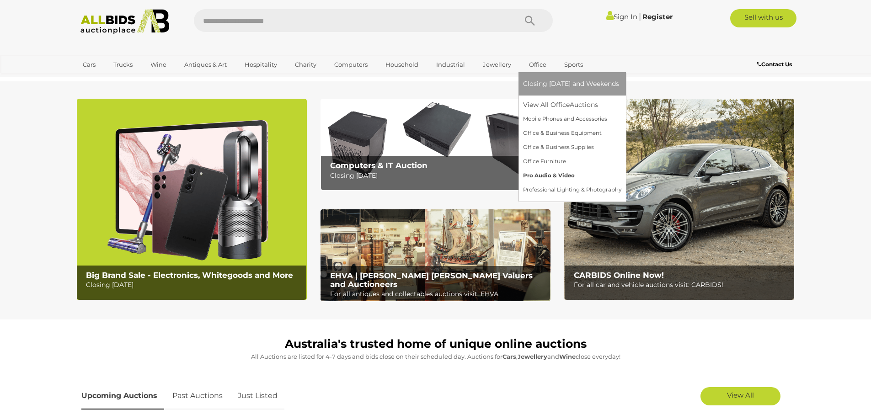
click at [538, 175] on link "Pro Audio & Video" at bounding box center [572, 176] width 98 height 14
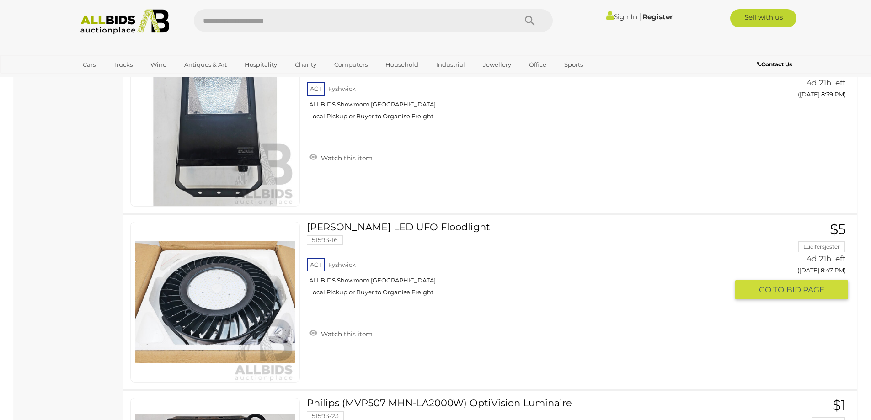
scroll to position [7913, 0]
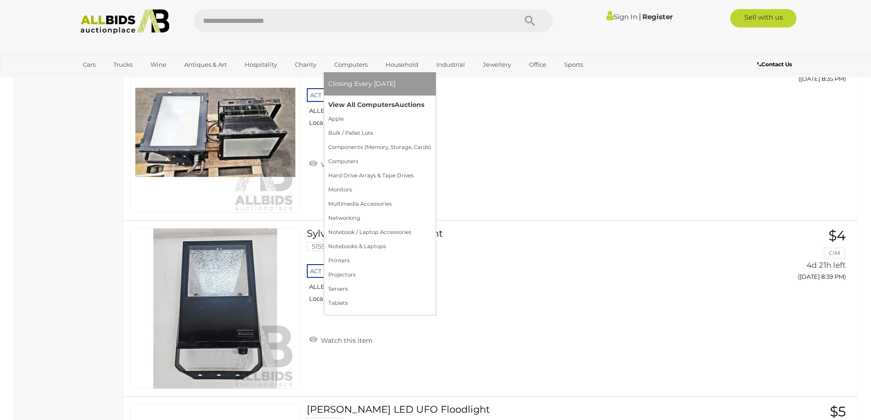
click at [345, 105] on link "View All Computers Auctions" at bounding box center [379, 105] width 103 height 14
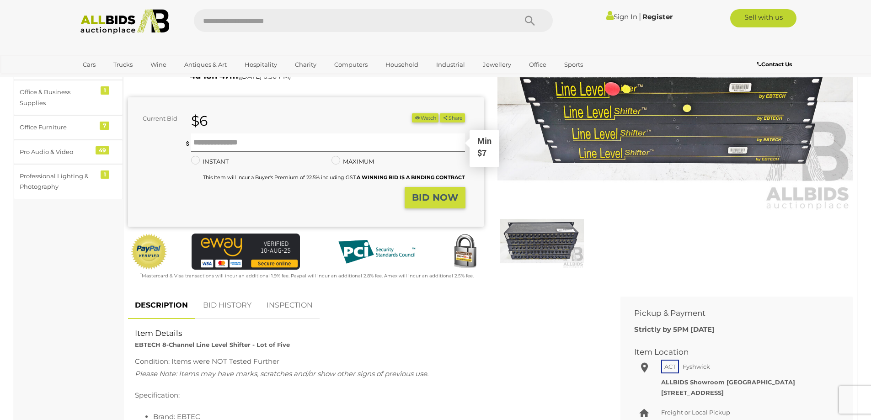
scroll to position [137, 0]
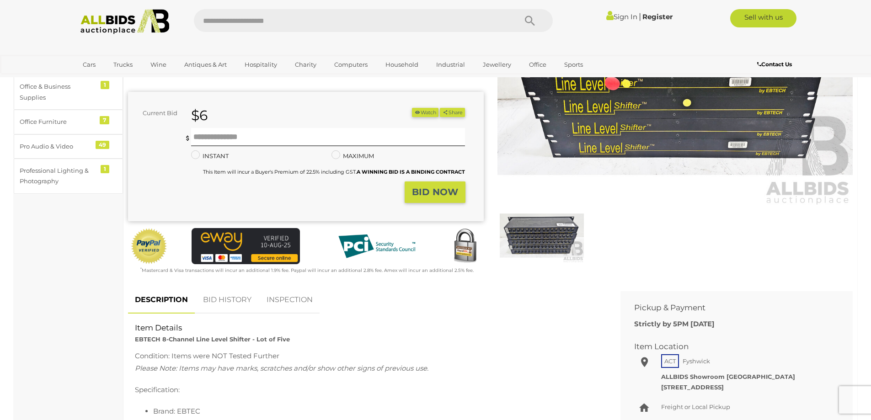
click at [544, 240] on img at bounding box center [542, 236] width 84 height 54
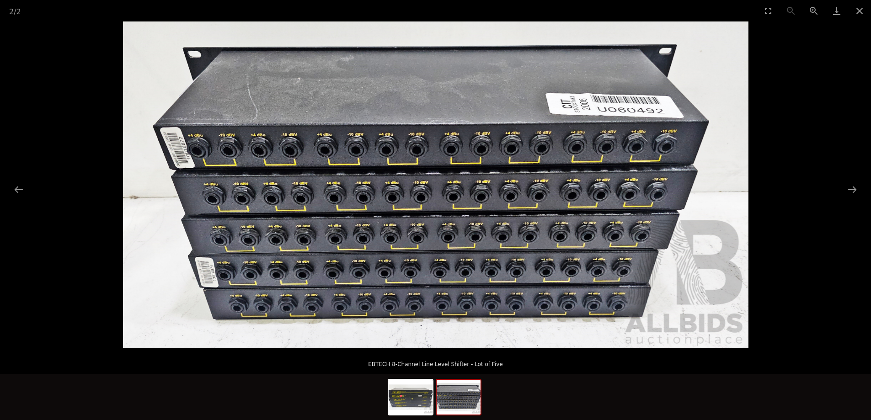
click at [307, 231] on img at bounding box center [436, 184] width 626 height 327
click at [589, 151] on img at bounding box center [436, 184] width 626 height 327
click at [465, 219] on img at bounding box center [436, 184] width 626 height 327
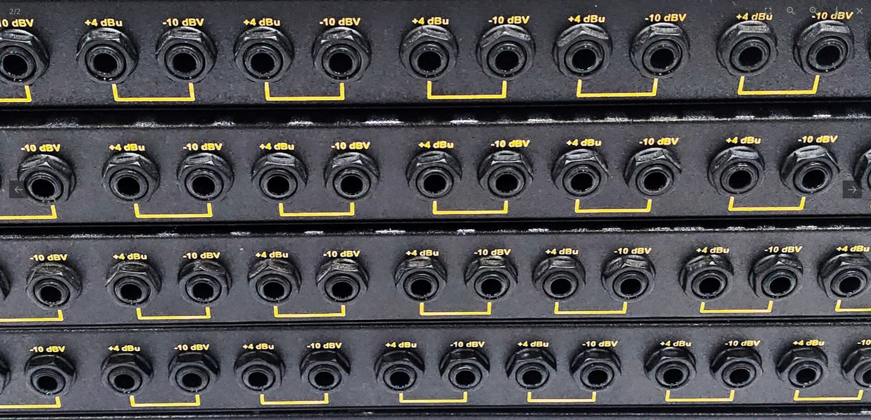
click at [408, 279] on img at bounding box center [390, 152] width 1606 height 840
click at [387, 259] on img at bounding box center [390, 152] width 1606 height 840
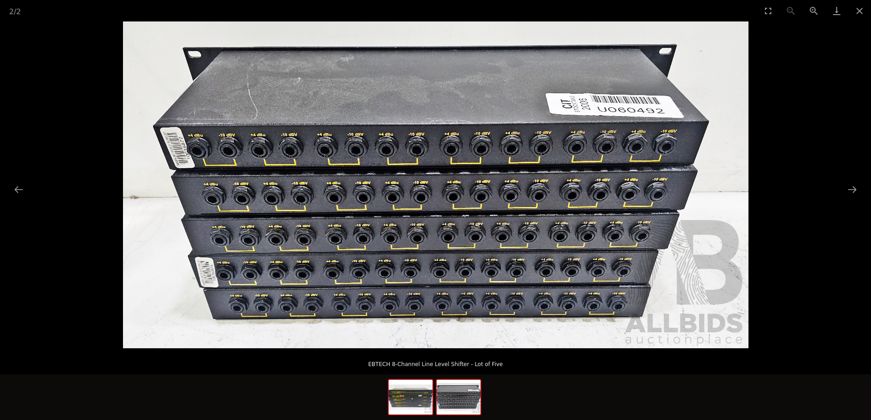
click at [402, 400] on img at bounding box center [411, 397] width 44 height 35
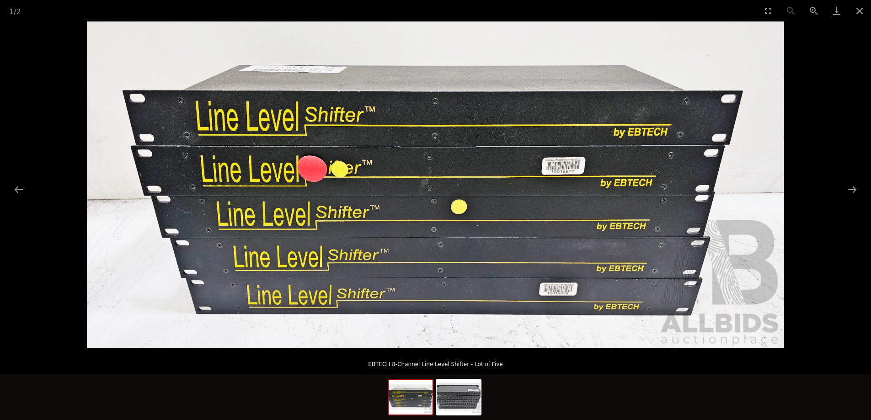
click at [393, 212] on img at bounding box center [436, 184] width 698 height 327
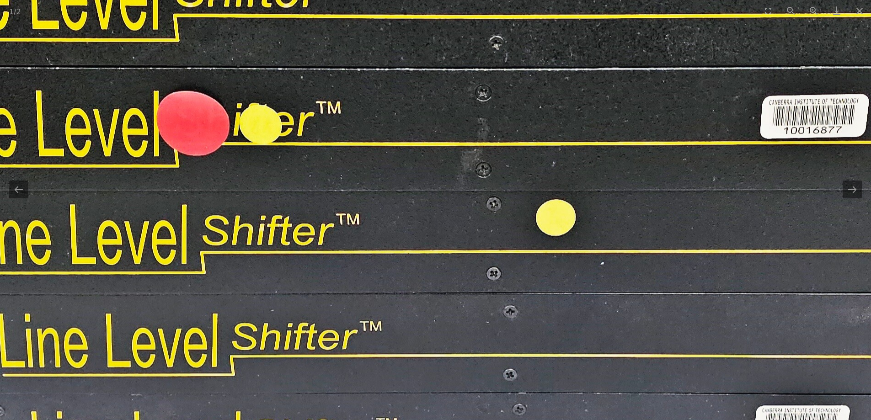
click at [337, 279] on img at bounding box center [498, 163] width 1727 height 809
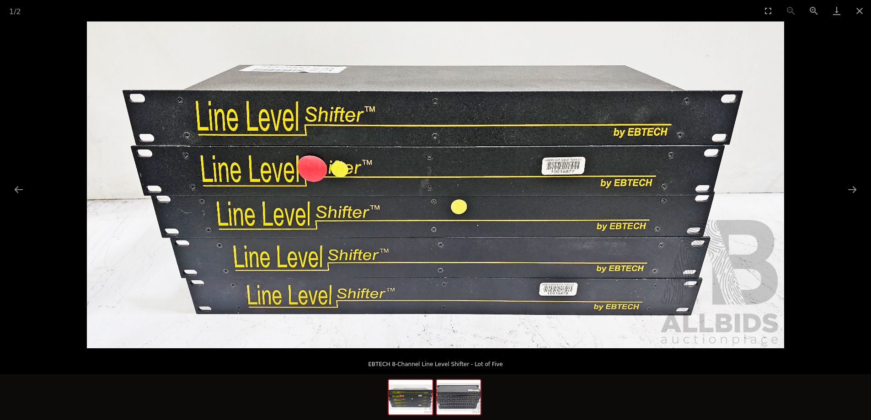
click at [458, 397] on img at bounding box center [459, 397] width 44 height 35
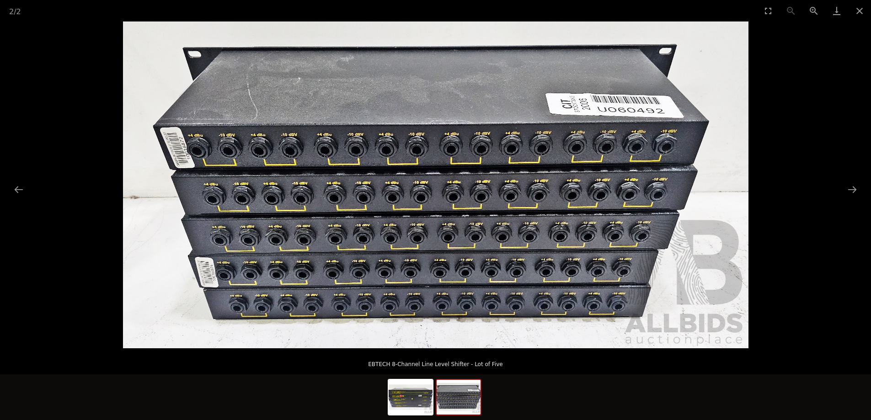
click at [458, 397] on img at bounding box center [459, 397] width 44 height 35
click at [323, 203] on img at bounding box center [436, 184] width 626 height 327
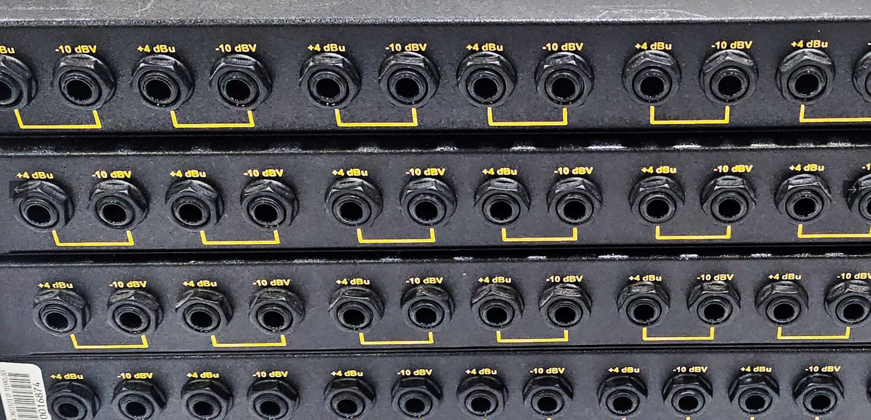
scroll to position [91, 0]
click at [322, 228] on img at bounding box center [612, 177] width 1606 height 840
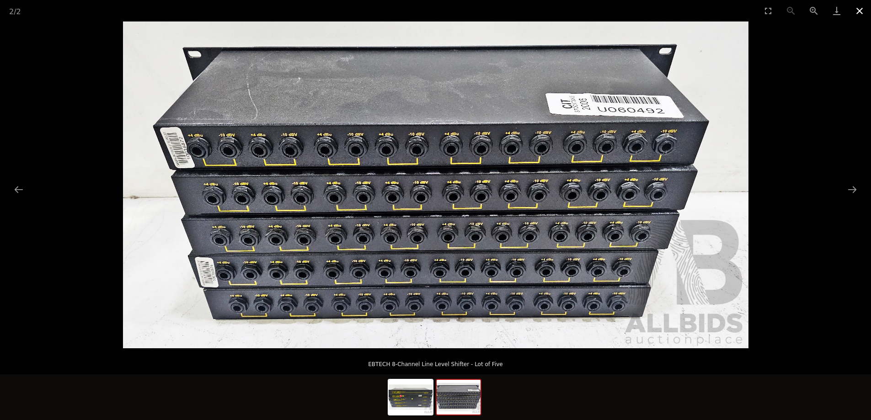
click at [852, 10] on button "Close gallery" at bounding box center [859, 10] width 23 height 21
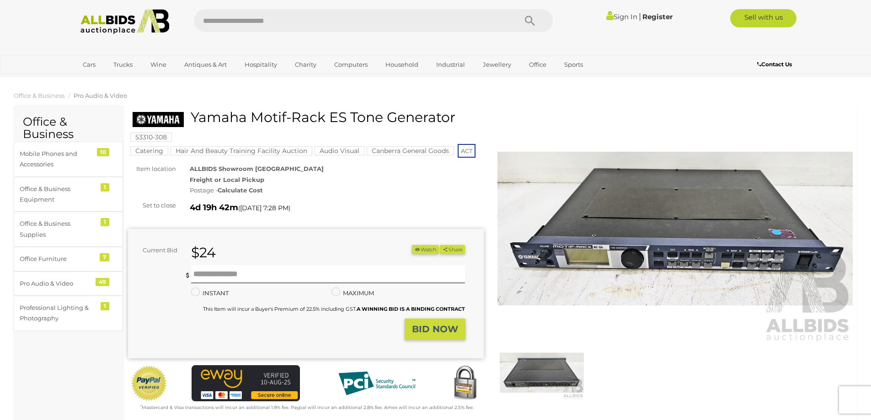
click at [549, 257] on img at bounding box center [676, 228] width 356 height 229
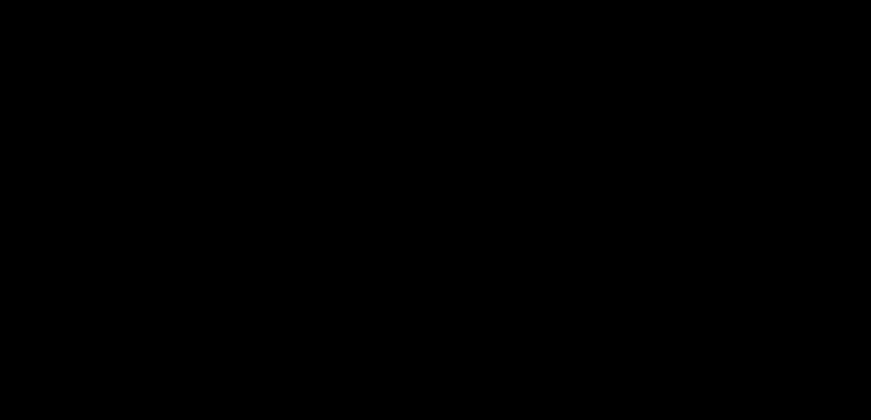
click at [549, 257] on img at bounding box center [436, 185] width 378 height 164
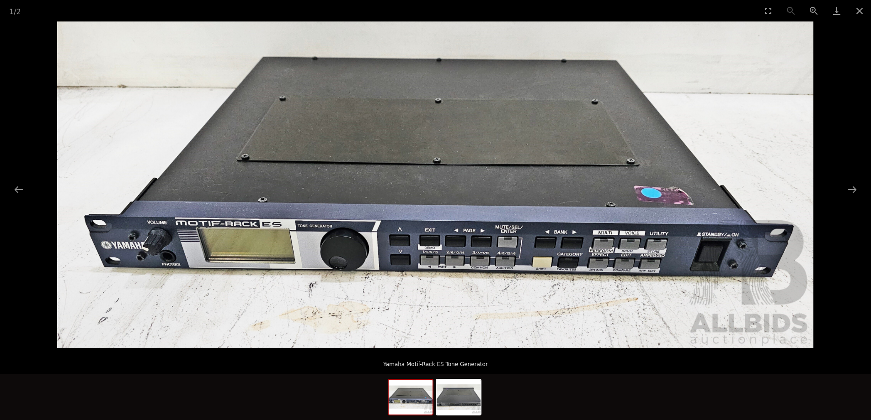
click at [307, 250] on img at bounding box center [435, 184] width 757 height 327
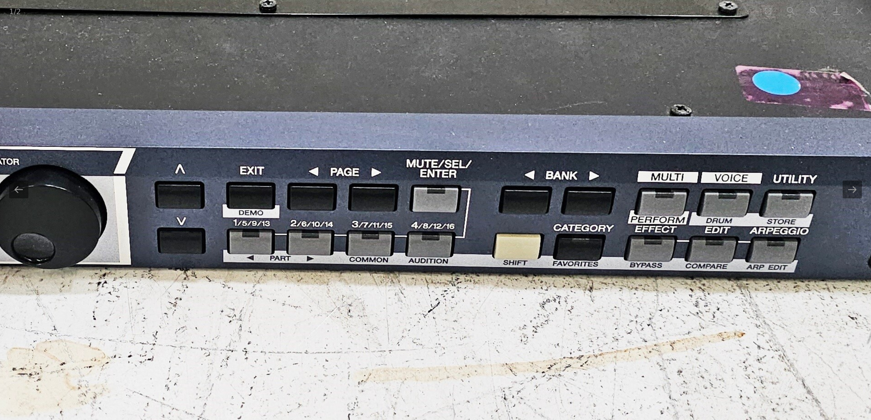
drag, startPoint x: 349, startPoint y: 258, endPoint x: 0, endPoint y: 209, distance: 351.9
click at [0, 209] on img at bounding box center [264, 64] width 1795 height 776
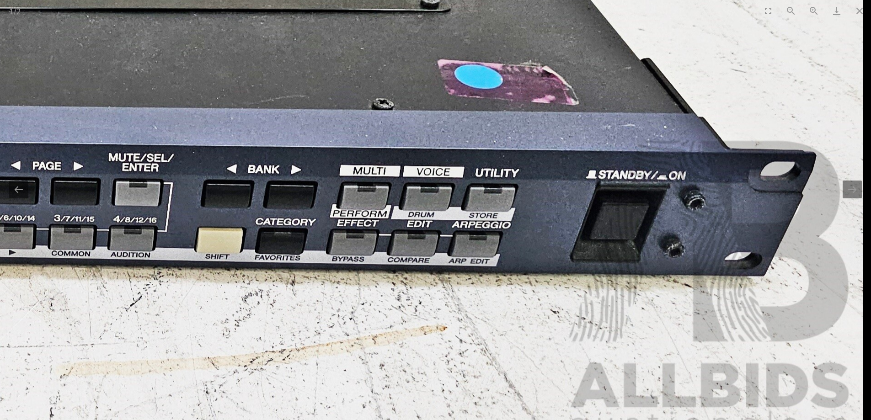
drag, startPoint x: 525, startPoint y: 216, endPoint x: 270, endPoint y: 210, distance: 254.8
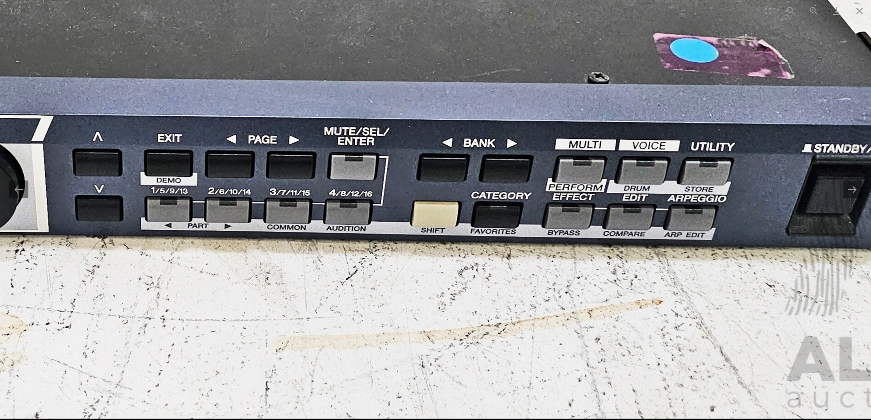
drag, startPoint x: 256, startPoint y: 223, endPoint x: 537, endPoint y: 193, distance: 283.4
click at [537, 193] on img at bounding box center [182, 31] width 1795 height 776
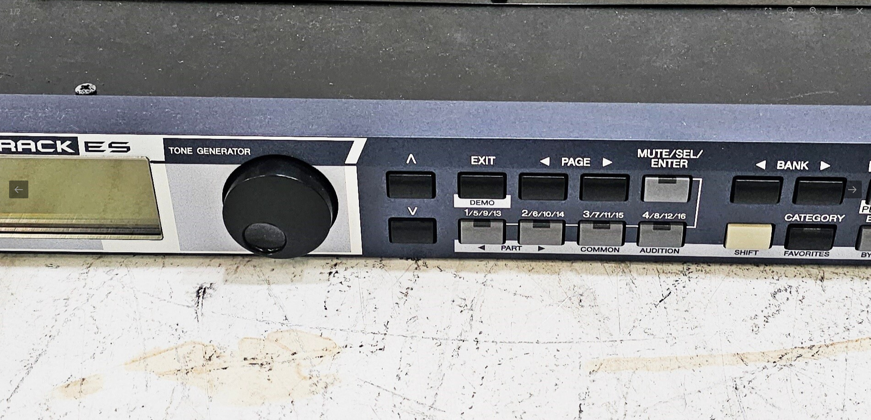
drag, startPoint x: 223, startPoint y: 191, endPoint x: 284, endPoint y: 214, distance: 65.6
click at [284, 214] on img at bounding box center [495, 54] width 1795 height 776
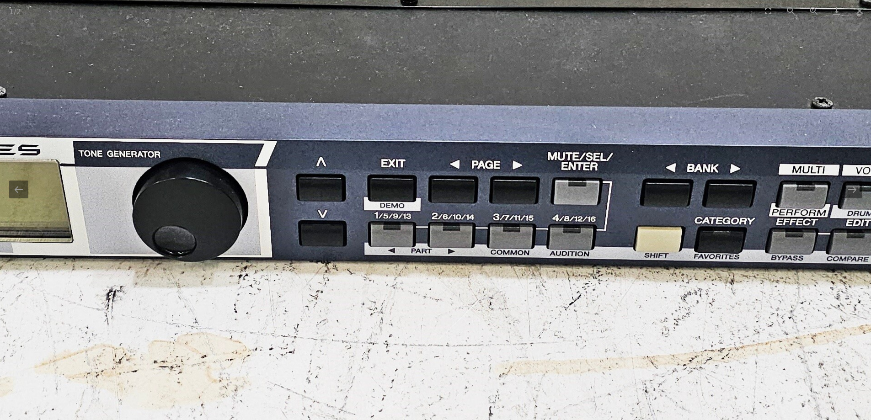
drag, startPoint x: 478, startPoint y: 212, endPoint x: 150, endPoint y: 204, distance: 328.5
click at [151, 205] on img at bounding box center [405, 56] width 1795 height 776
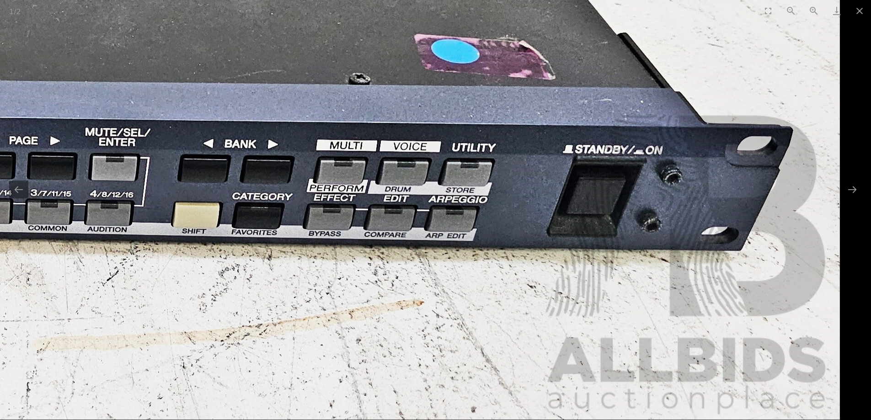
drag, startPoint x: 231, startPoint y: 179, endPoint x: 275, endPoint y: 243, distance: 77.0
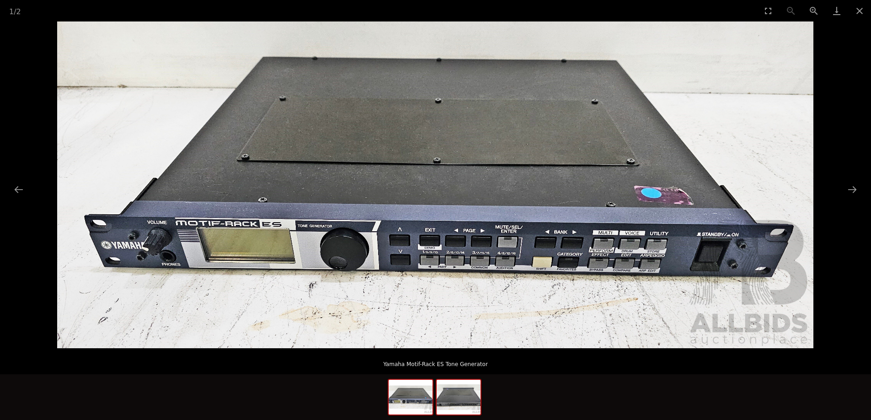
click at [457, 404] on img at bounding box center [459, 397] width 44 height 35
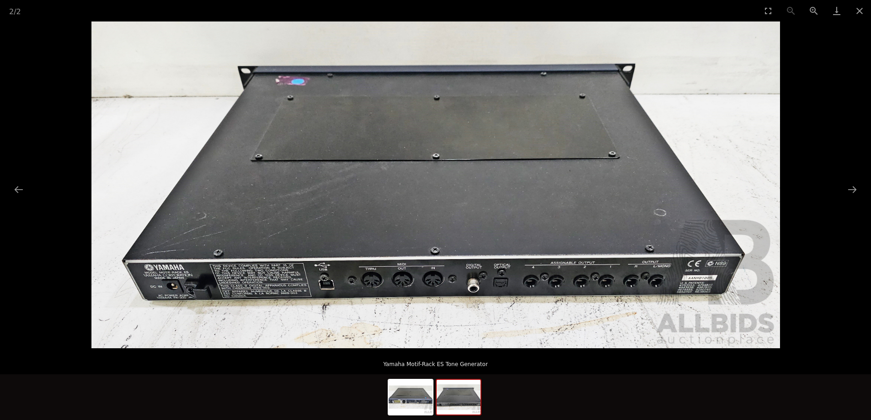
click at [406, 300] on img at bounding box center [435, 184] width 689 height 327
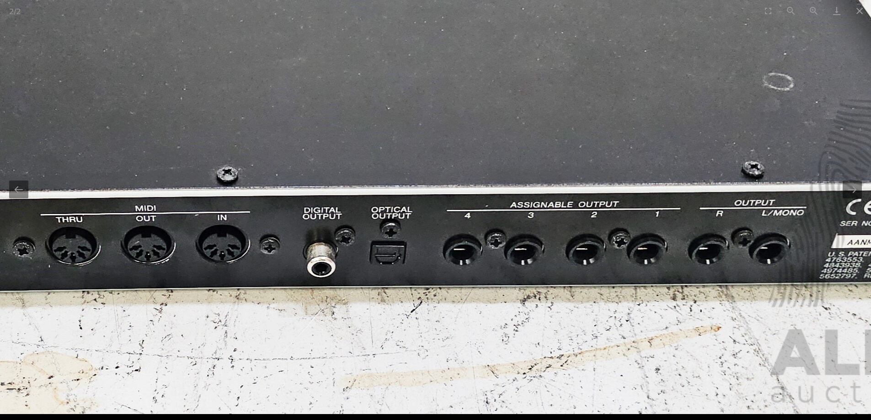
drag, startPoint x: 406, startPoint y: 299, endPoint x: 156, endPoint y: 247, distance: 255.1
click at [156, 247] on img at bounding box center [229, 13] width 1688 height 801
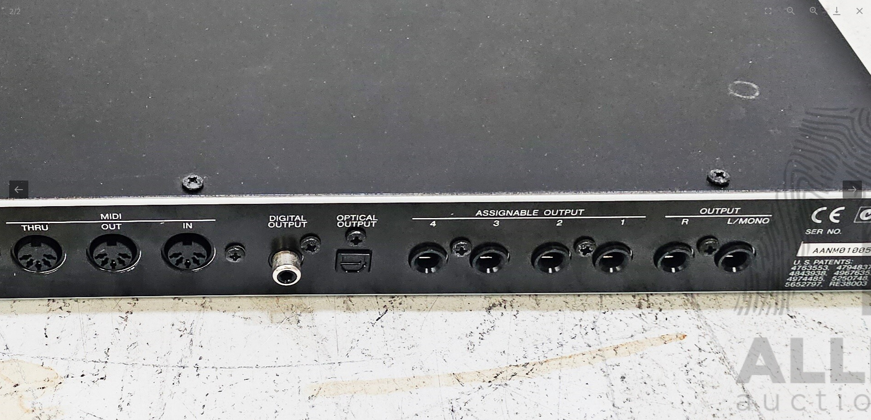
drag, startPoint x: 267, startPoint y: 270, endPoint x: 422, endPoint y: 272, distance: 155.1
click at [422, 272] on img at bounding box center [194, 21] width 1688 height 801
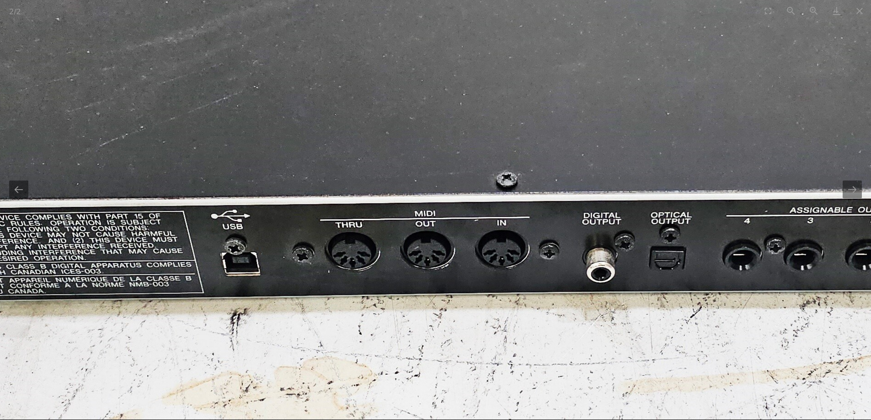
drag, startPoint x: 165, startPoint y: 266, endPoint x: 460, endPoint y: 260, distance: 295.1
click at [460, 260] on img at bounding box center [508, 19] width 1688 height 801
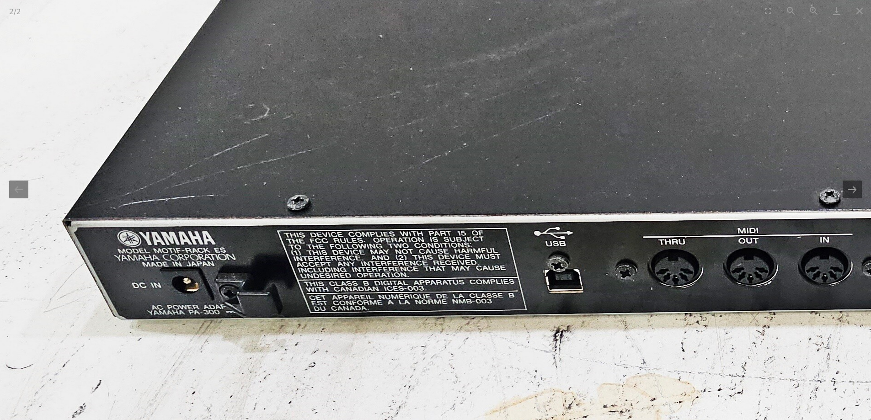
drag, startPoint x: 168, startPoint y: 264, endPoint x: 22, endPoint y: 268, distance: 145.5
click at [43, 267] on img at bounding box center [832, 35] width 1688 height 801
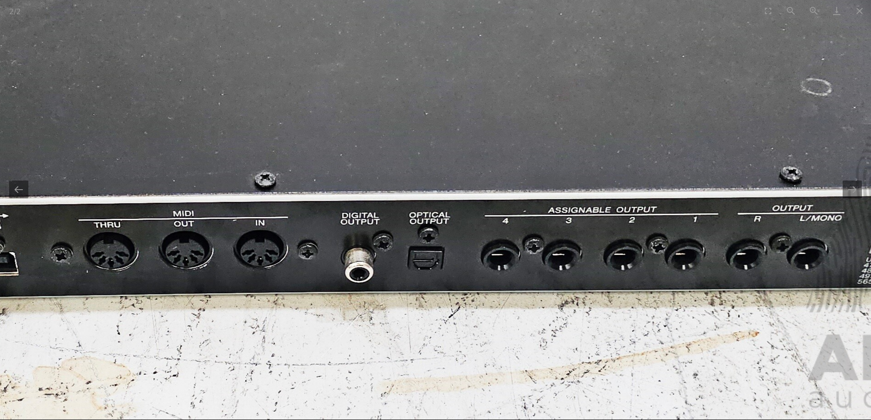
drag, startPoint x: 386, startPoint y: 271, endPoint x: 80, endPoint y: 262, distance: 306.1
click at [86, 264] on img at bounding box center [267, 19] width 1688 height 801
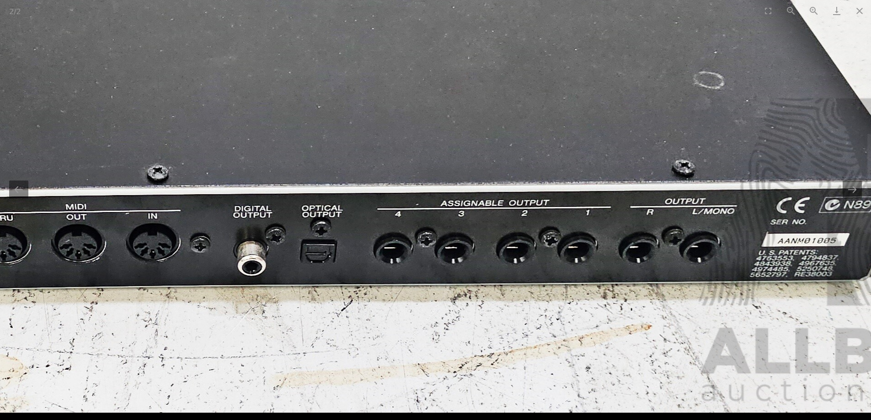
drag, startPoint x: 205, startPoint y: 268, endPoint x: 362, endPoint y: 214, distance: 166.5
click at [362, 215] on img at bounding box center [159, 12] width 1688 height 801
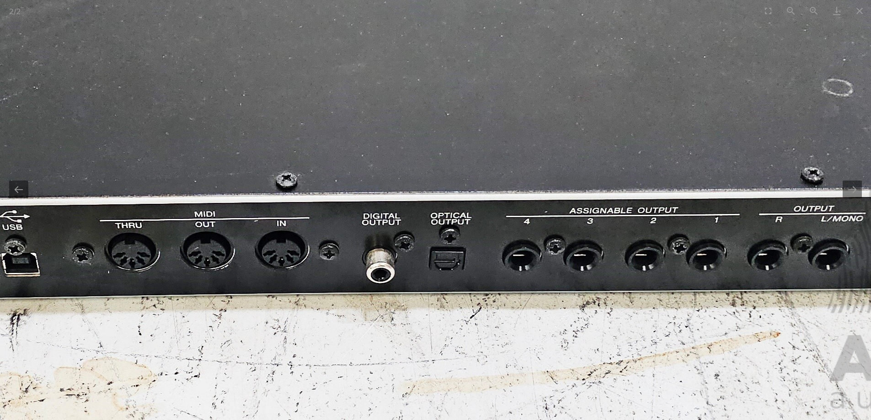
click at [173, 282] on img at bounding box center [288, 19] width 1688 height 801
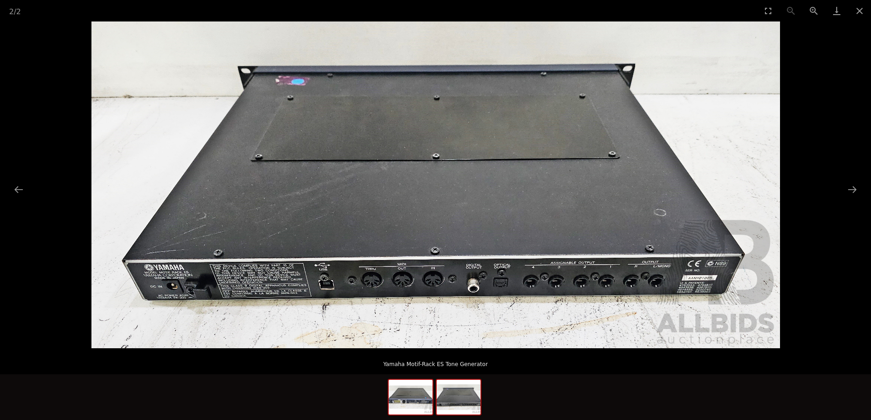
click at [400, 392] on img at bounding box center [411, 397] width 44 height 35
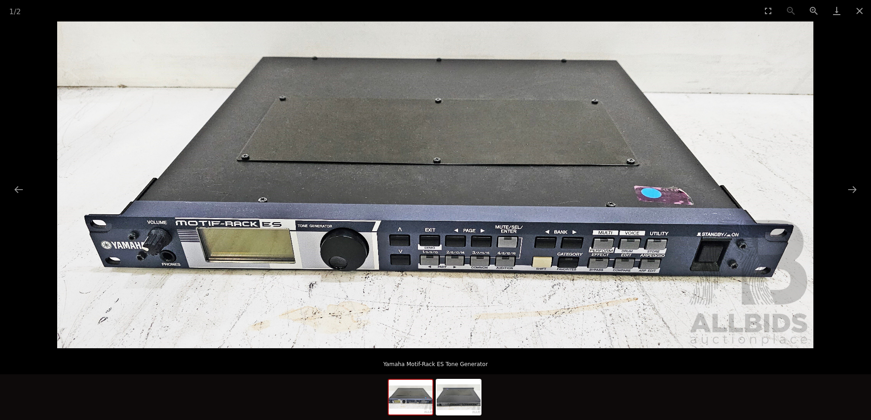
click at [417, 402] on img at bounding box center [411, 397] width 44 height 35
click at [424, 252] on img at bounding box center [435, 184] width 757 height 327
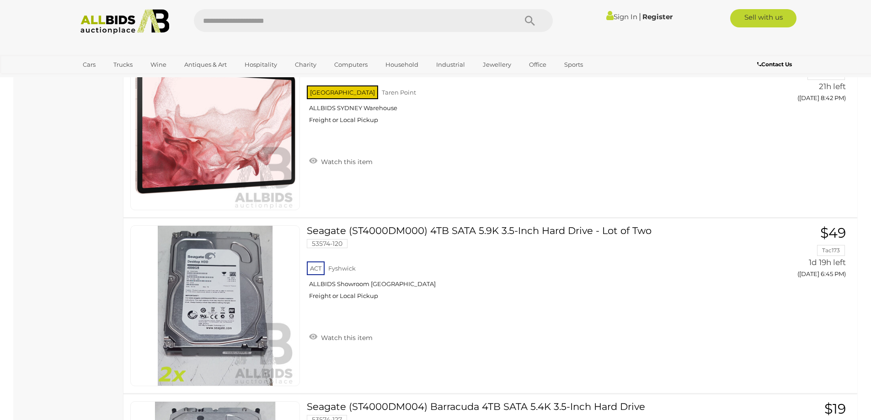
scroll to position [1555, 0]
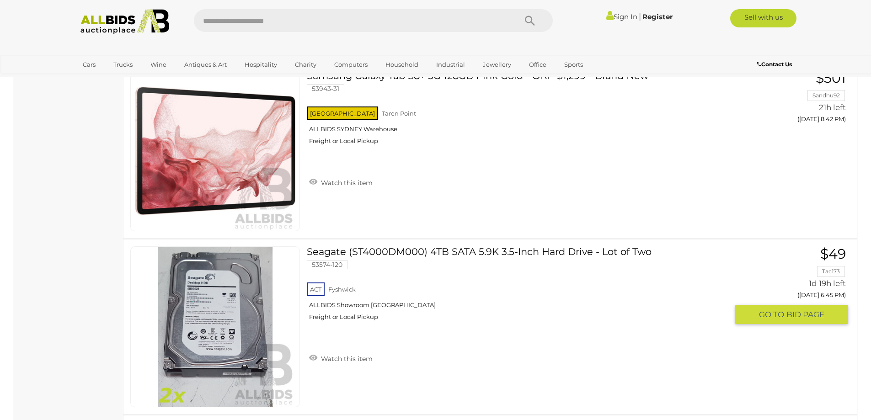
click at [436, 267] on link "Seagate (ST4000DM000) 4TB SATA 5.9K 3.5-Inch Hard Drive - Lot of Two 53574-120 …" at bounding box center [521, 287] width 414 height 81
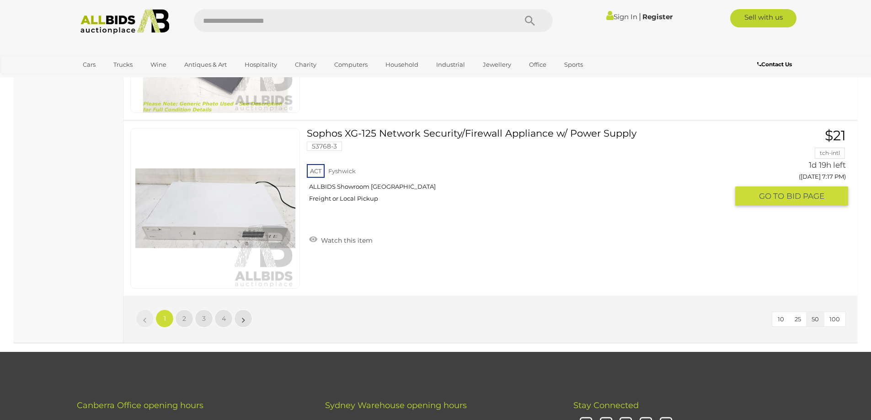
scroll to position [8746, 0]
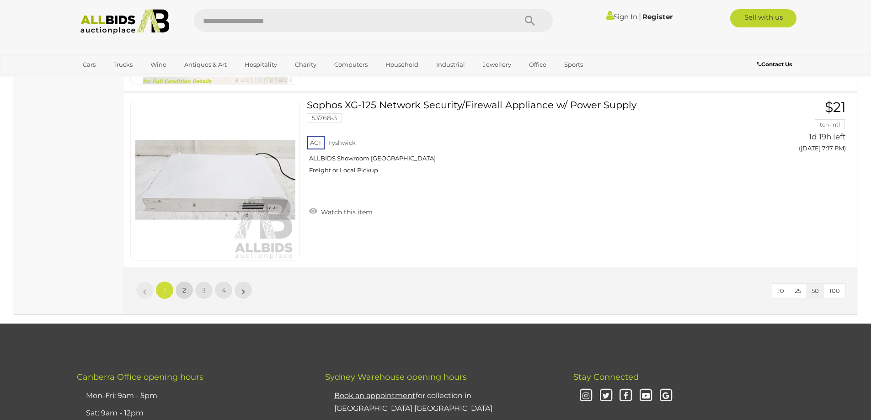
click at [185, 293] on span "2" at bounding box center [184, 290] width 4 height 8
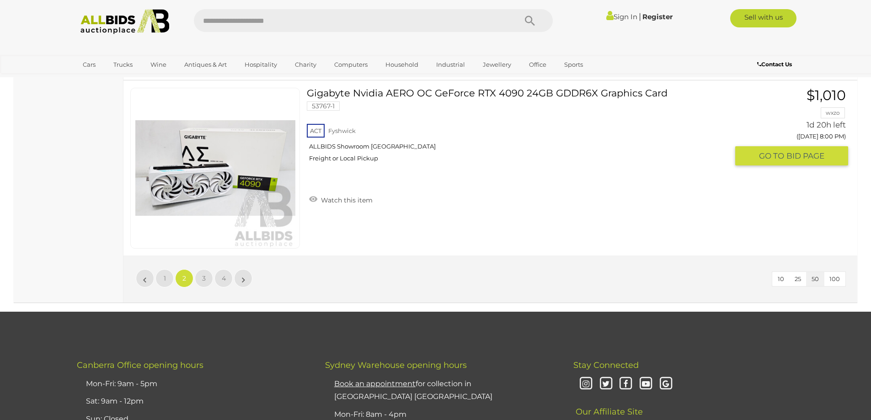
scroll to position [8807, 0]
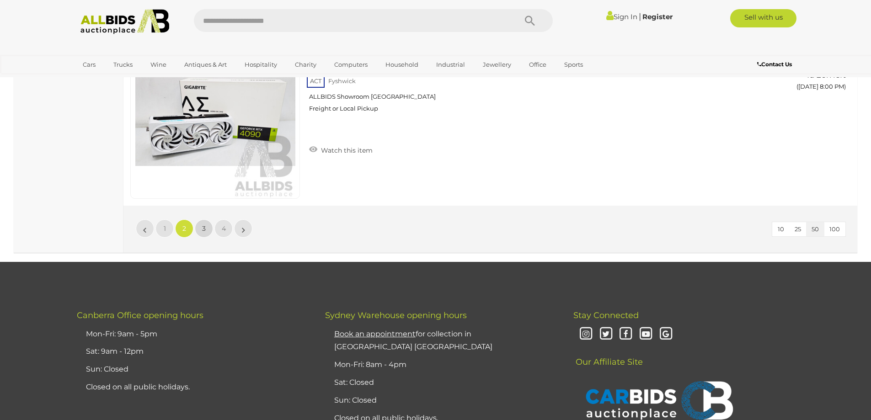
click at [200, 229] on link "3" at bounding box center [204, 229] width 18 height 18
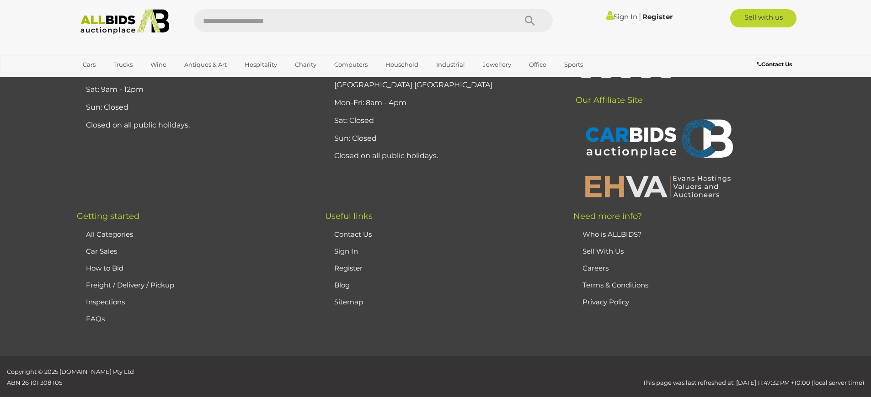
scroll to position [117, 0]
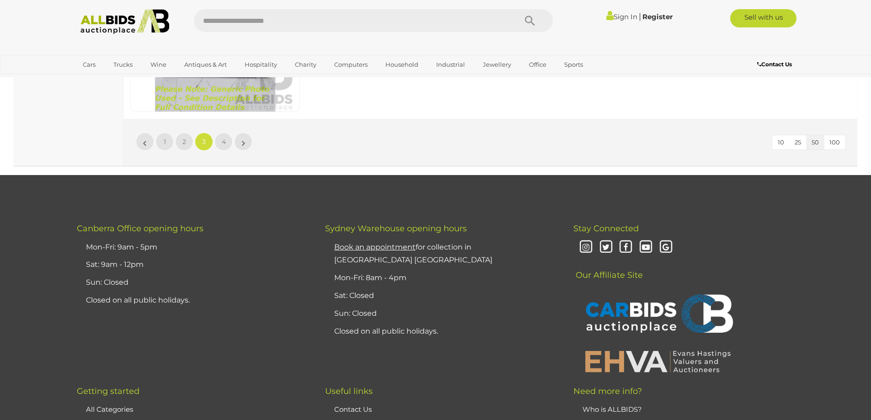
scroll to position [8899, 0]
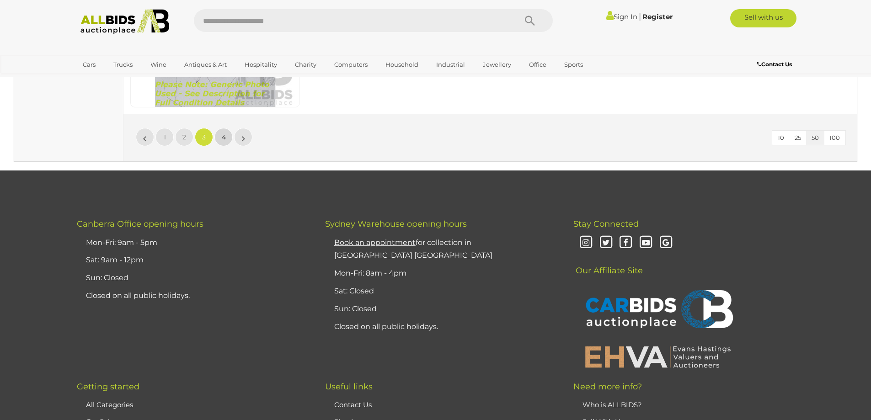
click at [222, 134] on span "4" at bounding box center [224, 137] width 4 height 8
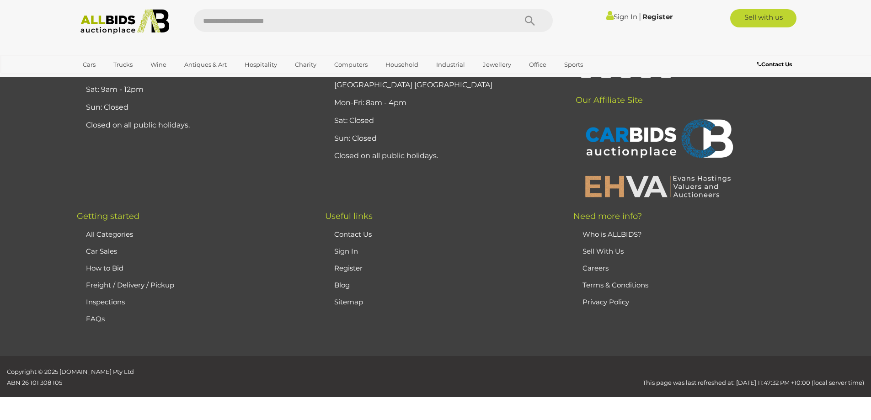
scroll to position [117, 0]
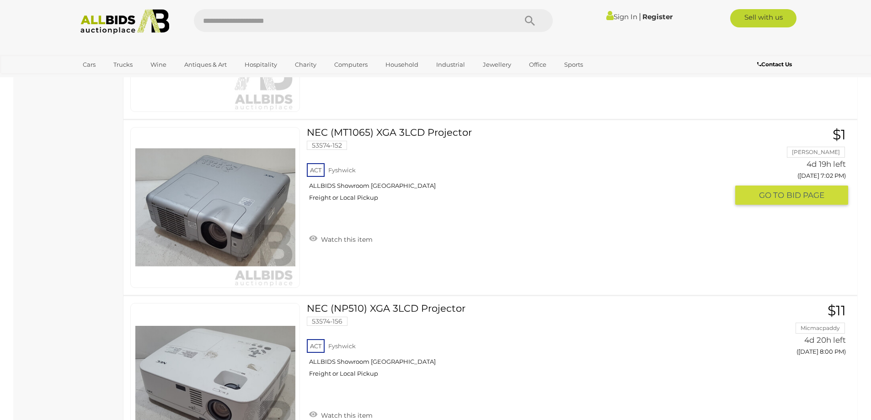
scroll to position [2996, 0]
